Goal: Task Accomplishment & Management: Manage account settings

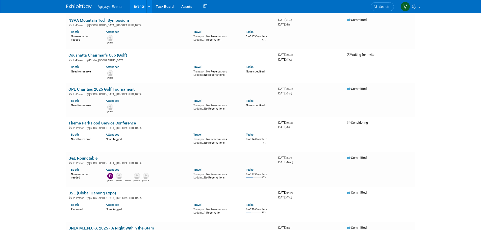
scroll to position [757, 0]
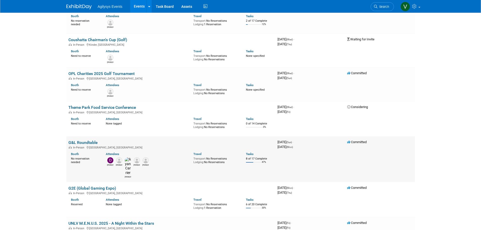
click at [87, 139] on link "G&L Roundtable" at bounding box center [82, 142] width 29 height 5
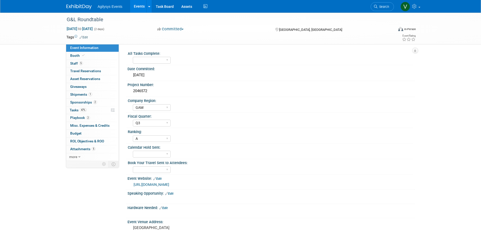
select select "GAM"
select select "Q3"
select select "A"
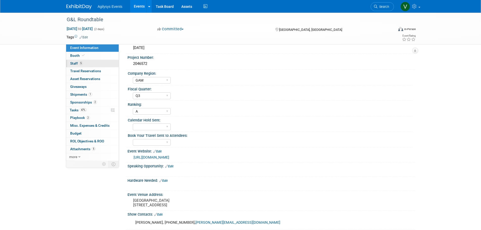
scroll to position [25, 0]
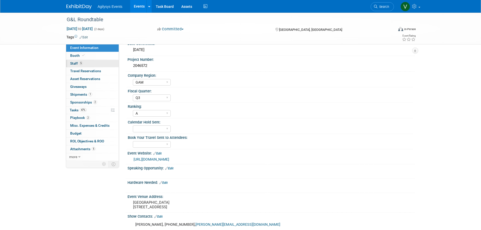
click at [82, 63] on span "5" at bounding box center [81, 63] width 4 height 4
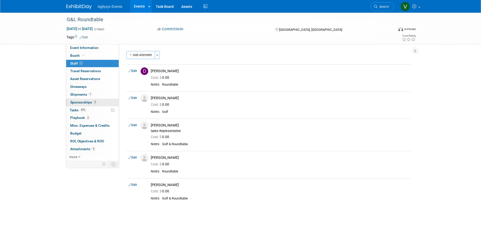
click at [82, 102] on span "Sponsorships 2" at bounding box center [83, 102] width 27 height 4
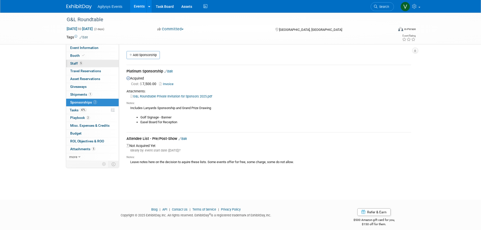
click at [76, 64] on span "Staff 5" at bounding box center [76, 63] width 13 height 4
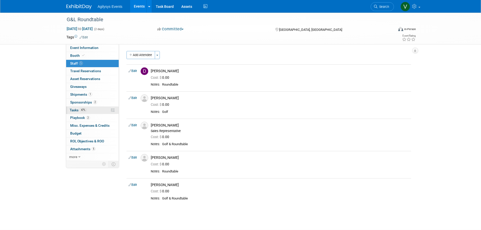
click at [79, 112] on link "47% Tasks 47%" at bounding box center [92, 111] width 53 height 8
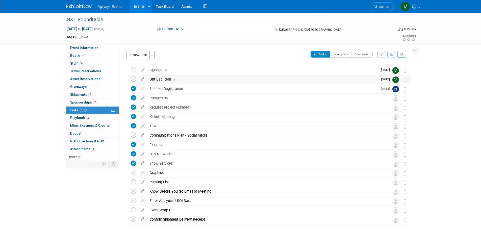
click at [166, 81] on div "Gift Bag Item" at bounding box center [262, 79] width 231 height 9
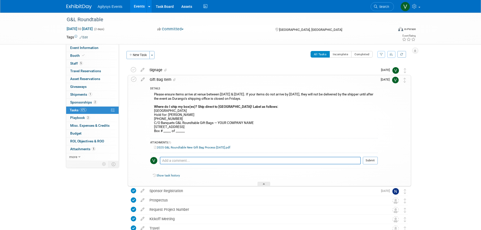
click at [135, 76] on td at bounding box center [134, 130] width 7 height 111
click at [144, 79] on icon at bounding box center [142, 78] width 9 height 6
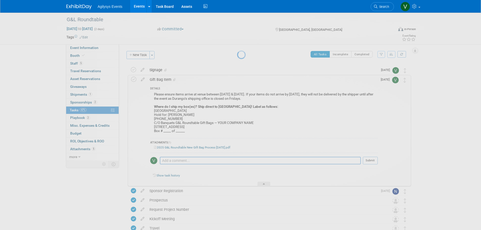
select select "8"
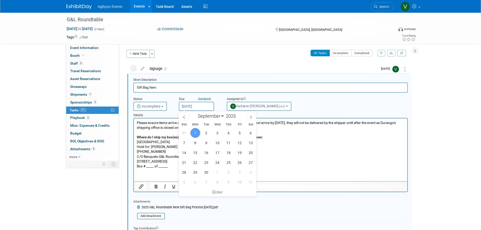
click at [191, 105] on input "Sep 1, 2025" at bounding box center [196, 106] width 35 height 9
click at [217, 165] on span "24" at bounding box center [218, 163] width 10 height 10
type input "Sep 24, 2025"
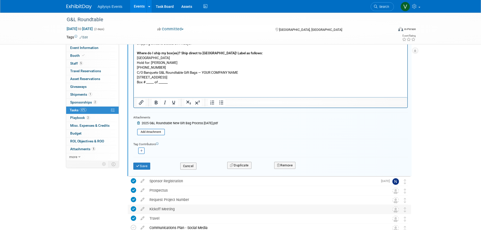
scroll to position [102, 0]
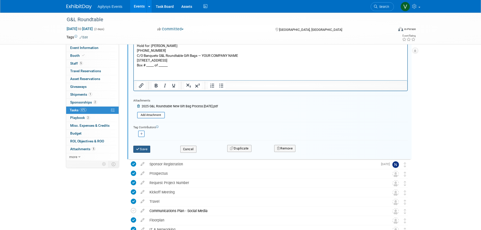
click at [147, 151] on button "Save" at bounding box center [141, 149] width 17 height 7
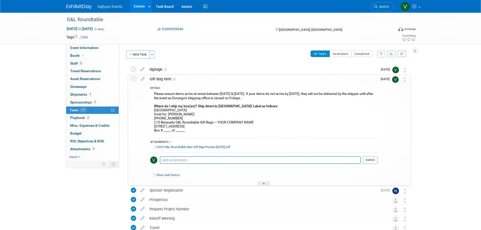
scroll to position [0, 0]
click at [143, 70] on icon at bounding box center [142, 69] width 9 height 6
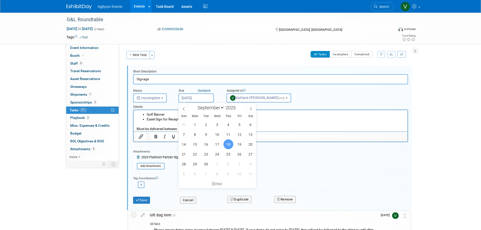
click at [198, 101] on input "Sep 18, 2025" at bounding box center [195, 97] width 35 height 9
click at [237, 155] on span "26" at bounding box center [240, 154] width 10 height 10
type input "Sep 26, 2025"
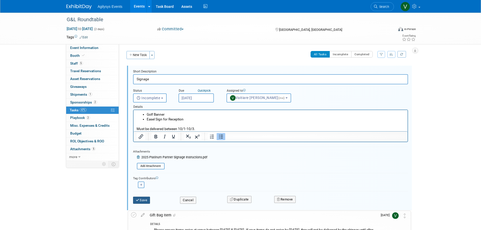
drag, startPoint x: 152, startPoint y: 198, endPoint x: 150, endPoint y: 199, distance: 2.6
click at [152, 198] on div "Save" at bounding box center [152, 198] width 47 height 10
click at [148, 200] on button "Save" at bounding box center [141, 200] width 17 height 7
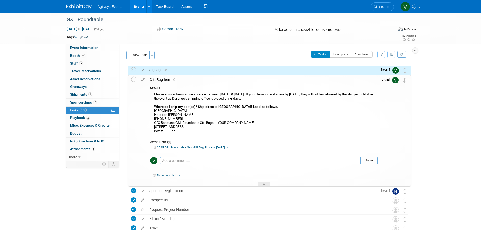
click at [439, 117] on div "G&L Roundtable Oct 5, 2025 to Oct 6, 2025 (2 days) Oct 5, 2025 to Oct 6, 2025 C…" at bounding box center [240, 185] width 481 height 345
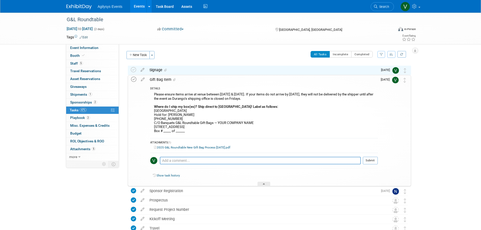
click at [133, 79] on icon at bounding box center [133, 79] width 5 height 5
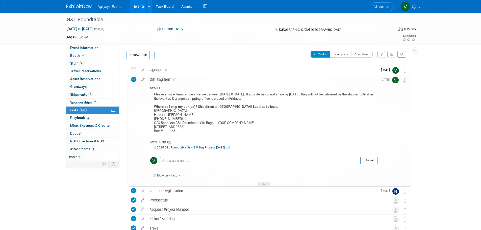
click at [131, 80] on icon at bounding box center [133, 79] width 5 height 5
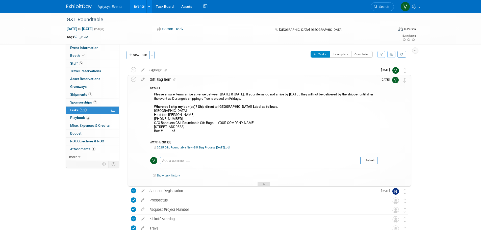
drag, startPoint x: 271, startPoint y: 181, endPoint x: 267, endPoint y: 182, distance: 3.8
click at [271, 181] on div "Show task history" at bounding box center [263, 176] width 227 height 11
click at [267, 183] on div at bounding box center [264, 184] width 13 height 4
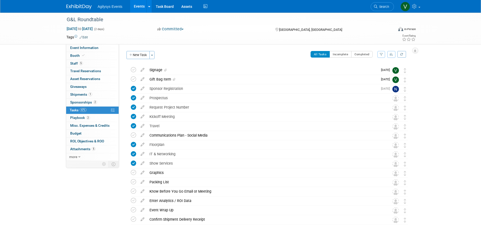
click at [467, 139] on div "G&L Roundtable Oct 5, 2025 to Oct 6, 2025 (2 days) Oct 5, 2025 to Oct 6, 2025 C…" at bounding box center [240, 134] width 481 height 243
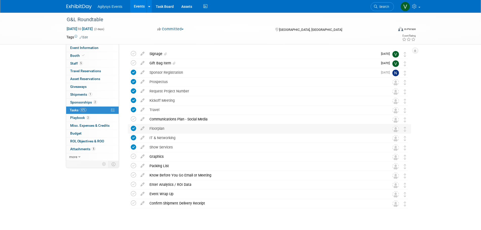
scroll to position [25, 0]
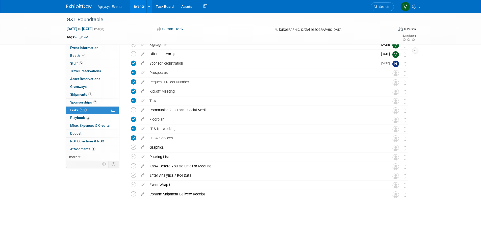
click at [84, 8] on img at bounding box center [78, 6] width 25 height 5
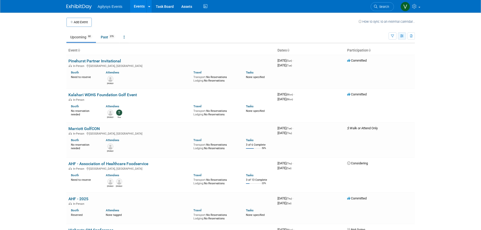
click at [402, 35] on icon "button" at bounding box center [402, 36] width 4 height 3
click at [395, 35] on button "button" at bounding box center [393, 35] width 8 height 7
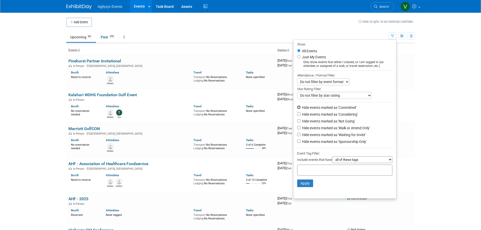
click at [297, 108] on input "Hide events marked as 'Committed'" at bounding box center [298, 107] width 3 height 3
checkbox input "true"
click at [307, 187] on button "Apply" at bounding box center [305, 184] width 16 height 8
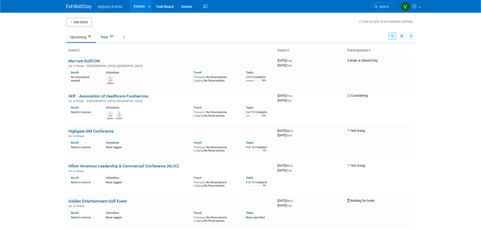
click at [392, 37] on icon "button" at bounding box center [392, 36] width 3 height 3
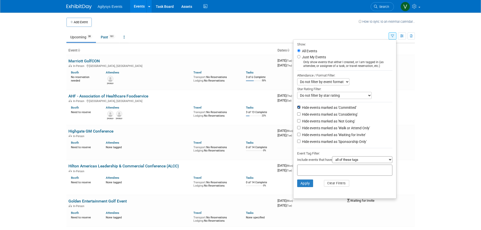
click at [297, 108] on input "Hide events marked as 'Committed'" at bounding box center [298, 107] width 3 height 3
checkbox input "false"
drag, startPoint x: 296, startPoint y: 117, endPoint x: 296, endPoint y: 121, distance: 4.3
click at [297, 116] on input "Hide events marked as 'Considering'" at bounding box center [298, 113] width 3 height 3
checkbox input "true"
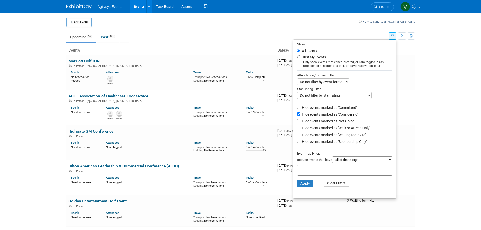
click at [297, 124] on li "Hide events marked as 'Not Going'" at bounding box center [344, 121] width 103 height 7
click at [297, 122] on input "Hide events marked as 'Not Going'" at bounding box center [298, 120] width 3 height 3
checkbox input "true"
click at [297, 129] on input "Hide events marked as 'Walk or Attend Only'" at bounding box center [298, 127] width 3 height 3
checkbox input "true"
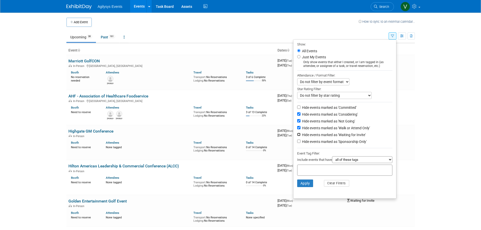
click at [297, 136] on input "Hide events marked as 'Waiting for Invite'" at bounding box center [298, 134] width 3 height 3
checkbox input "true"
click at [297, 142] on input "Hide events marked as 'Sponsorship Only'" at bounding box center [298, 141] width 3 height 3
checkbox input "true"
click at [303, 187] on button "Apply" at bounding box center [305, 184] width 16 height 8
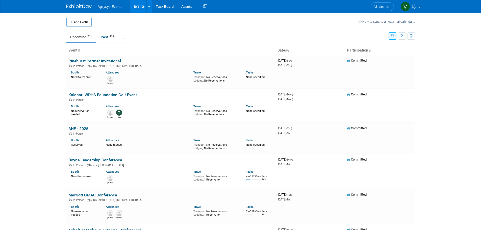
click at [29, 26] on body "Agilysys Events Events Add Event Bulk Upload Events Shareable Event Boards Rece…" at bounding box center [240, 115] width 481 height 230
